Goal: Check status: Check status

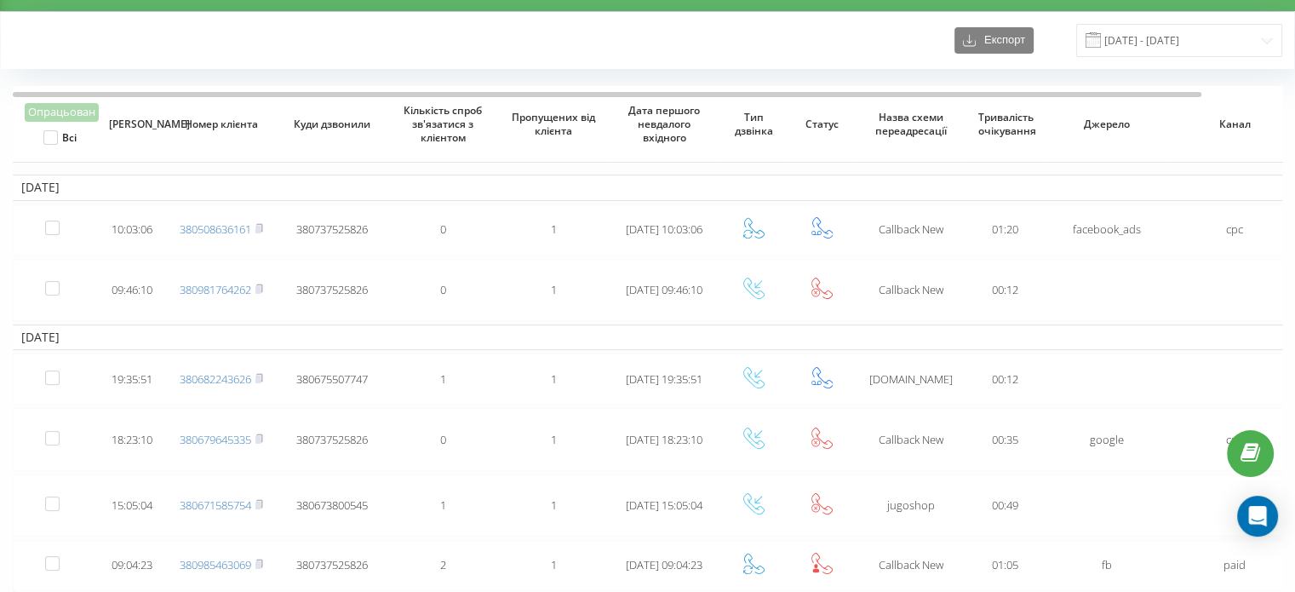
scroll to position [14, 0]
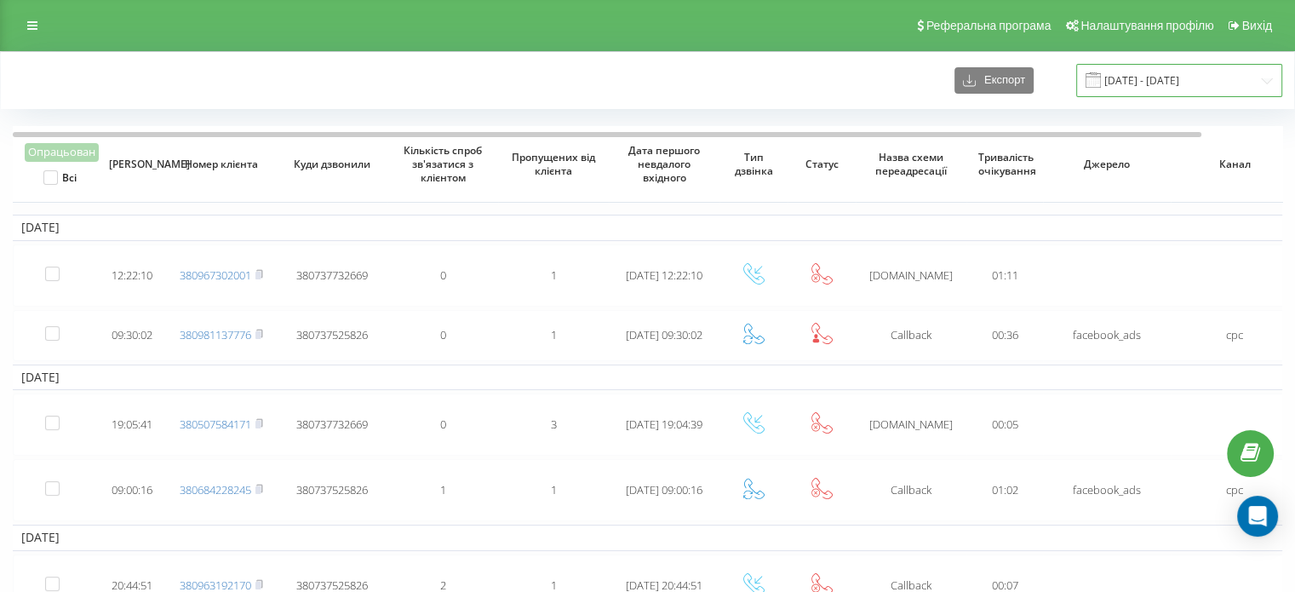
click at [1136, 80] on input "01.07.2024 - 01.08.2024" at bounding box center [1179, 80] width 206 height 33
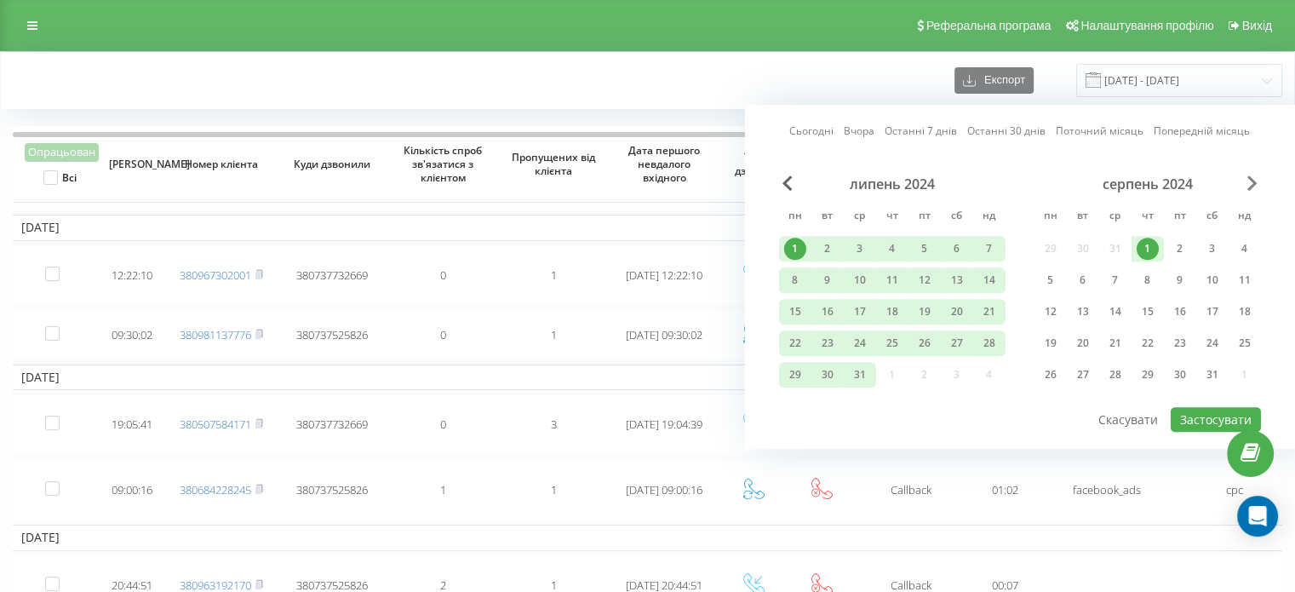
click at [1251, 181] on span "Next Month" at bounding box center [1252, 182] width 10 height 15
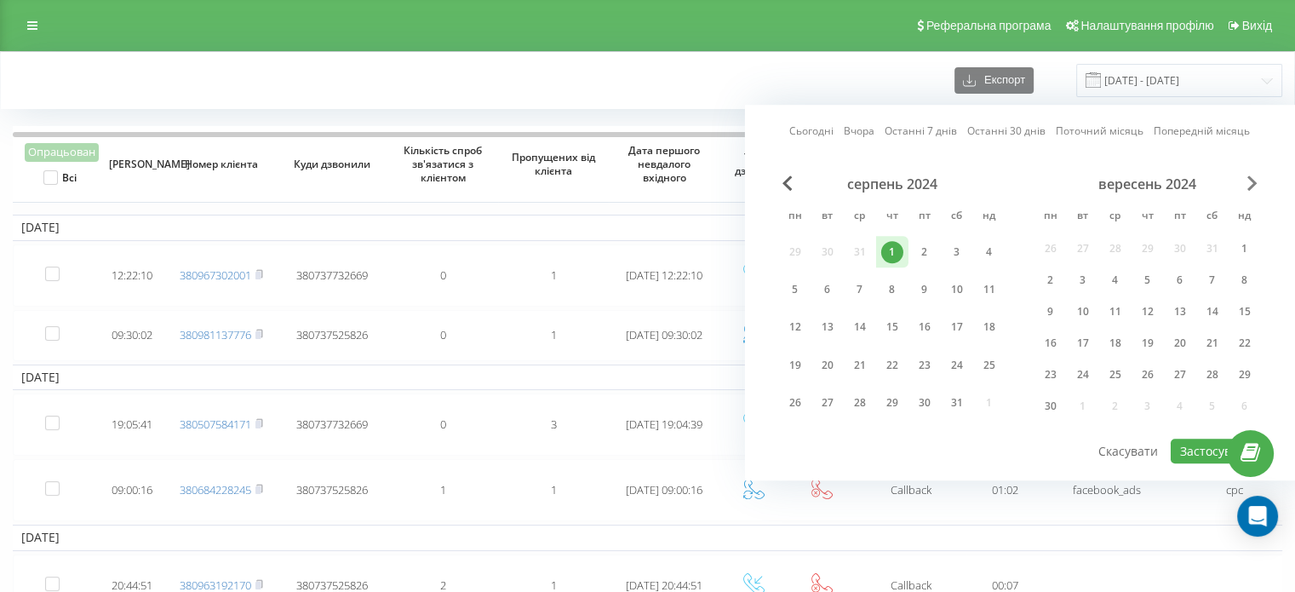
click at [1251, 181] on span "Next Month" at bounding box center [1252, 182] width 10 height 15
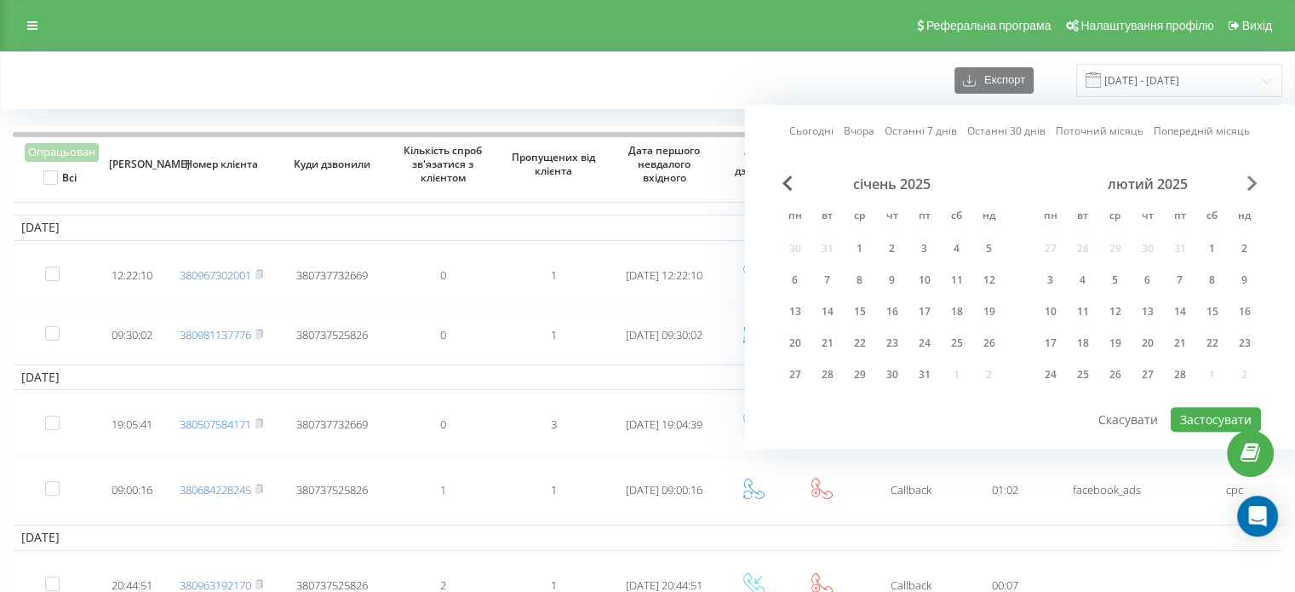
click at [1251, 181] on span "Next Month" at bounding box center [1252, 182] width 10 height 15
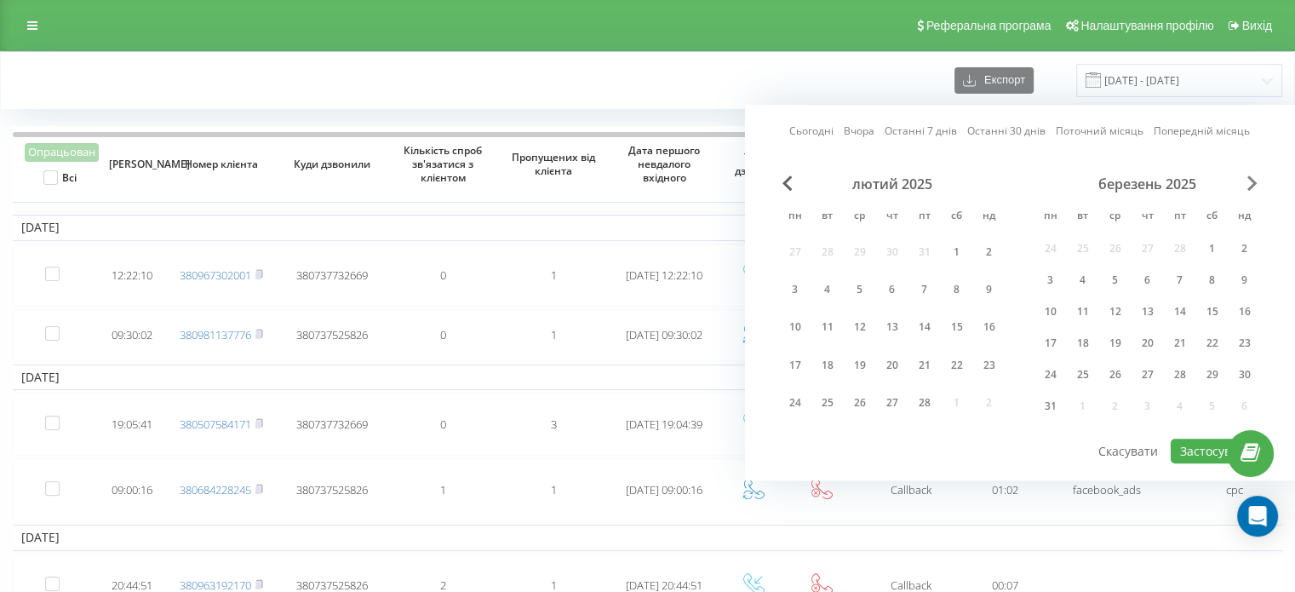
click at [1251, 181] on span "Next Month" at bounding box center [1252, 182] width 10 height 15
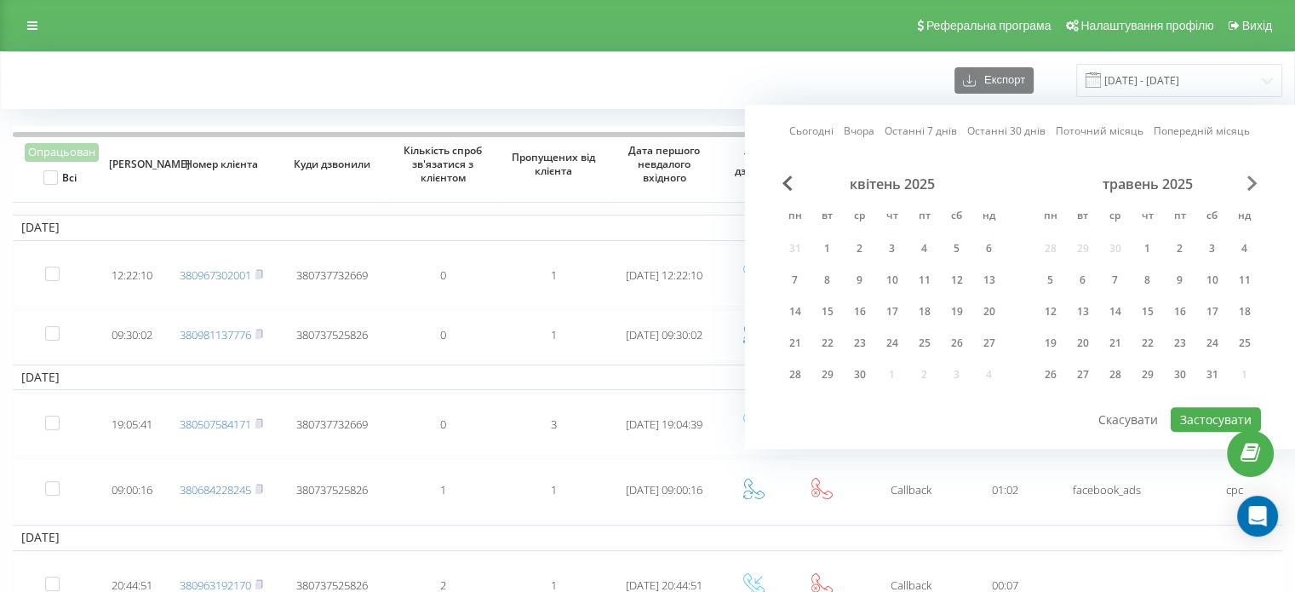
click at [1251, 181] on span "Next Month" at bounding box center [1252, 182] width 10 height 15
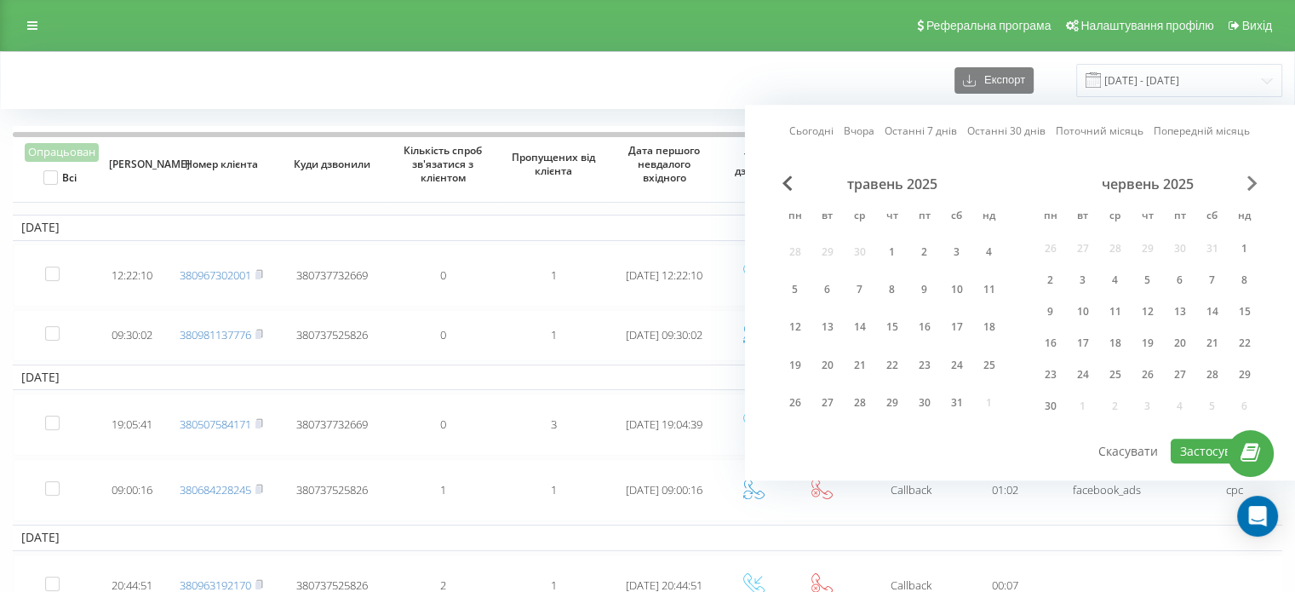
click at [1251, 181] on span "Next Month" at bounding box center [1252, 182] width 10 height 15
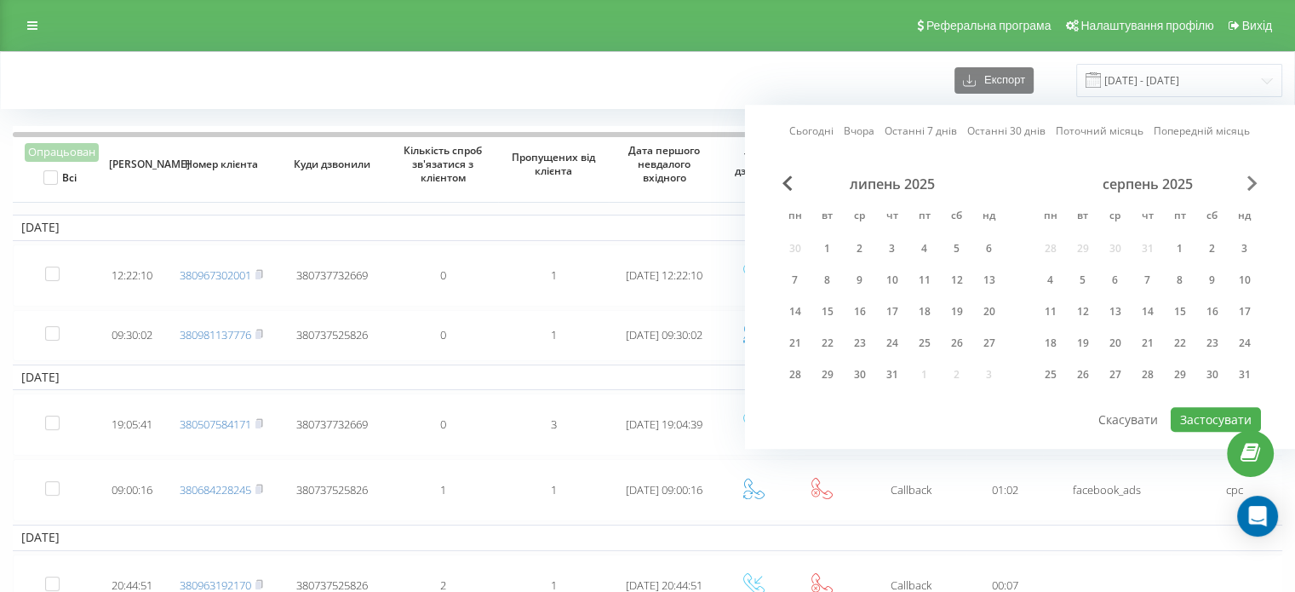
click at [1251, 181] on span "Next Month" at bounding box center [1252, 182] width 10 height 15
click at [1055, 335] on div "22" at bounding box center [1050, 343] width 22 height 22
click at [1086, 336] on div "23" at bounding box center [1083, 343] width 22 height 22
click at [1185, 418] on button "Застосувати" at bounding box center [1215, 419] width 90 height 25
type input "[DATE] - [DATE]"
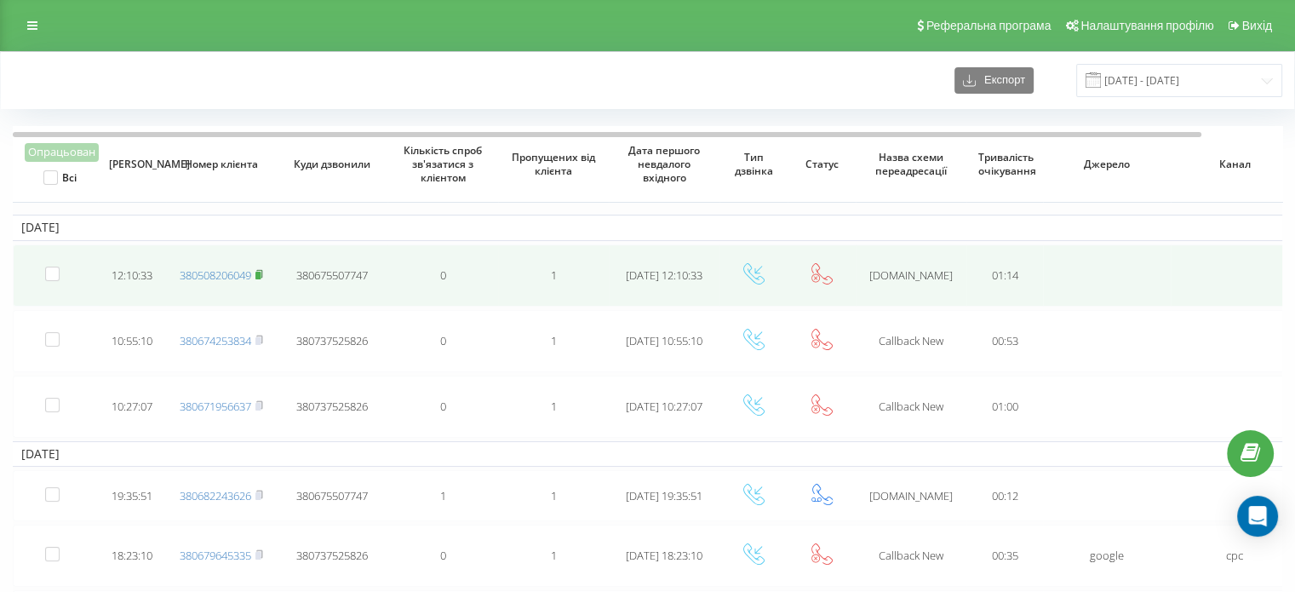
click at [260, 273] on rect at bounding box center [257, 276] width 5 height 8
click at [259, 272] on rect at bounding box center [257, 276] width 5 height 8
